Goal: Task Accomplishment & Management: Complete application form

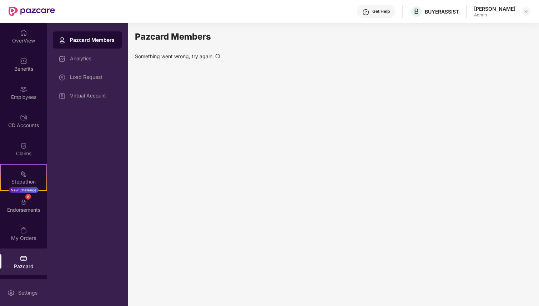
click at [25, 292] on div "Settings" at bounding box center [28, 292] width 24 height 7
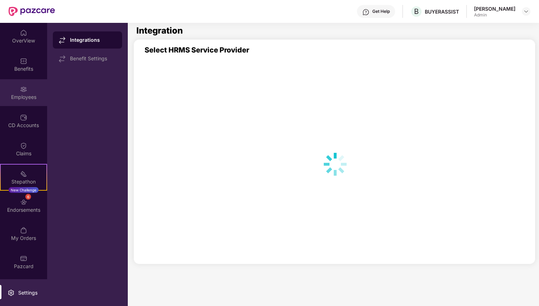
click at [25, 92] on img at bounding box center [23, 89] width 7 height 7
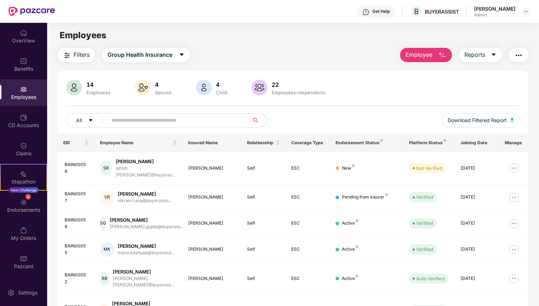
click at [422, 59] on button "Employee" at bounding box center [426, 55] width 52 height 14
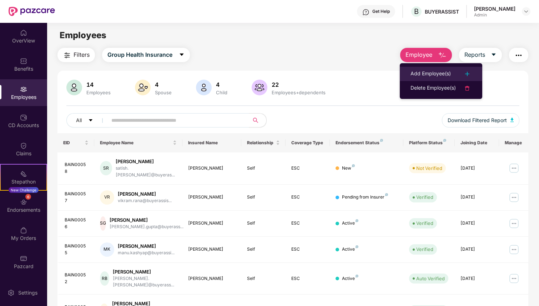
click at [424, 74] on div "Add Employee(s)" at bounding box center [430, 74] width 40 height 9
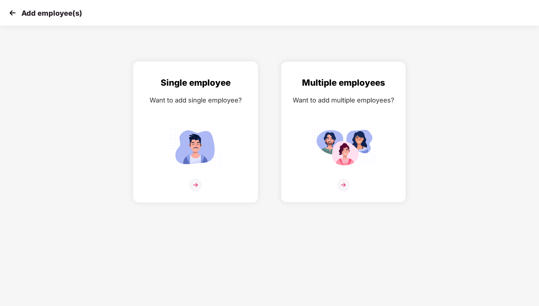
click at [243, 136] on div "Single employee Want to add single employee?" at bounding box center [196, 138] width 110 height 124
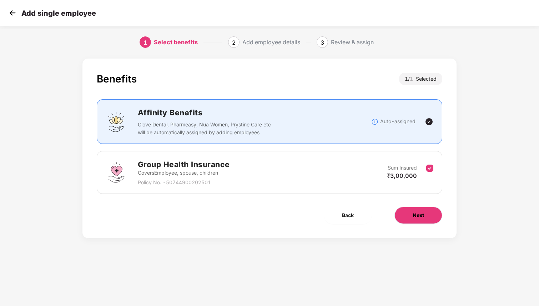
click at [421, 222] on button "Next" at bounding box center [418, 215] width 48 height 17
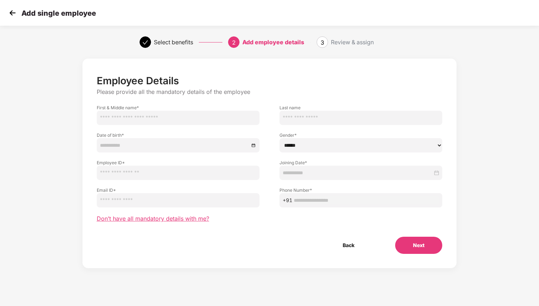
click at [164, 221] on span "Don’t have all mandatory details with me?" at bounding box center [153, 218] width 112 height 7
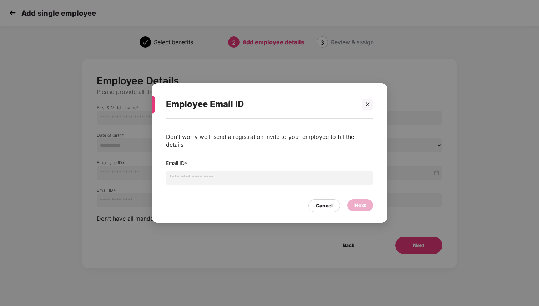
click at [189, 174] on input "email" at bounding box center [269, 178] width 207 height 14
click at [279, 176] on input "**********" at bounding box center [269, 178] width 207 height 14
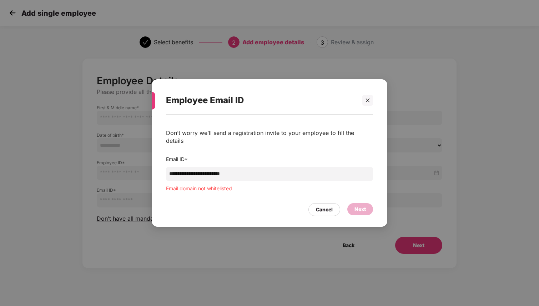
paste input "email"
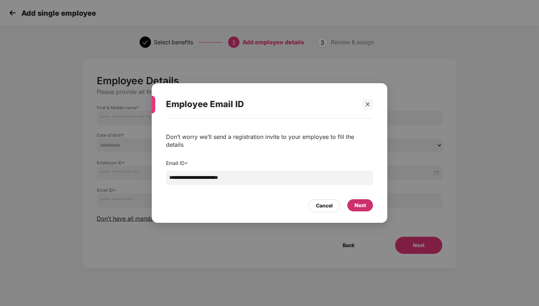
type input "**********"
click at [367, 200] on div "Next" at bounding box center [360, 205] width 26 height 12
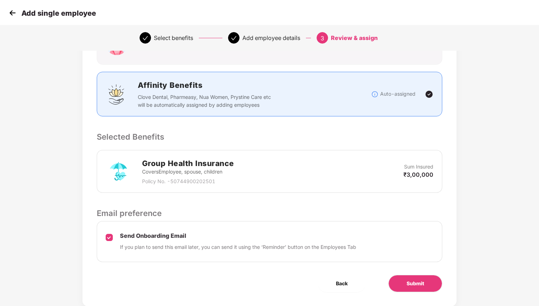
scroll to position [92, 0]
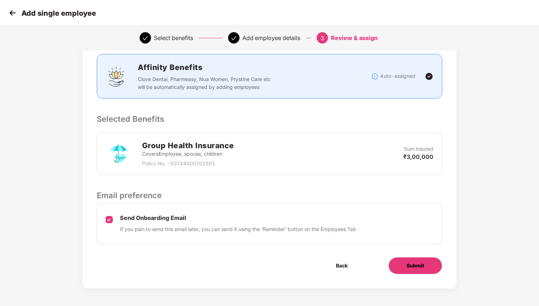
click at [413, 269] on span "Submit" at bounding box center [414, 265] width 17 height 8
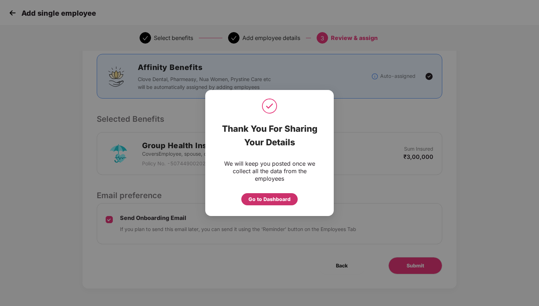
click at [263, 197] on div "Go to Dashboard" at bounding box center [269, 199] width 42 height 8
